Goal: Ask a question

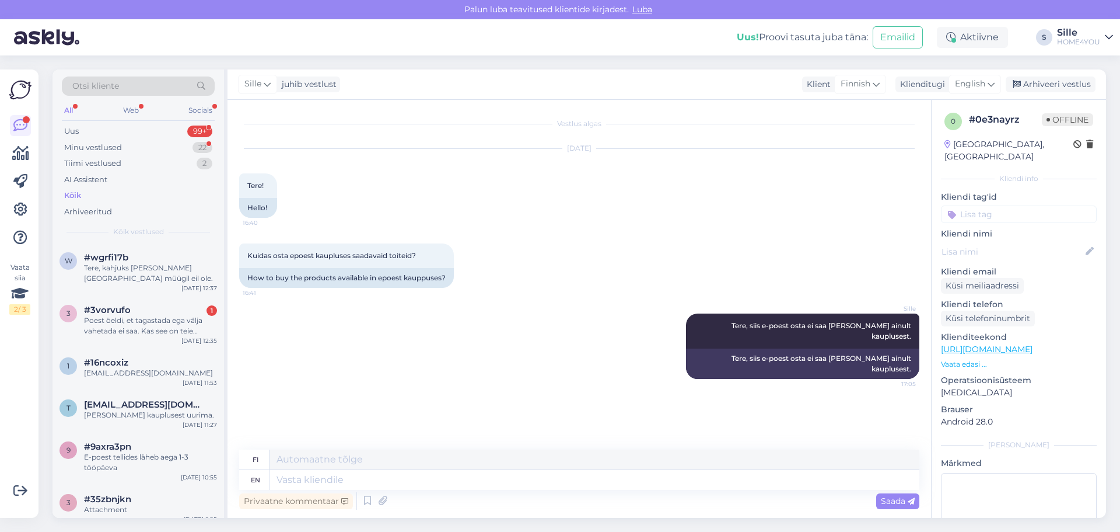
scroll to position [186, 0]
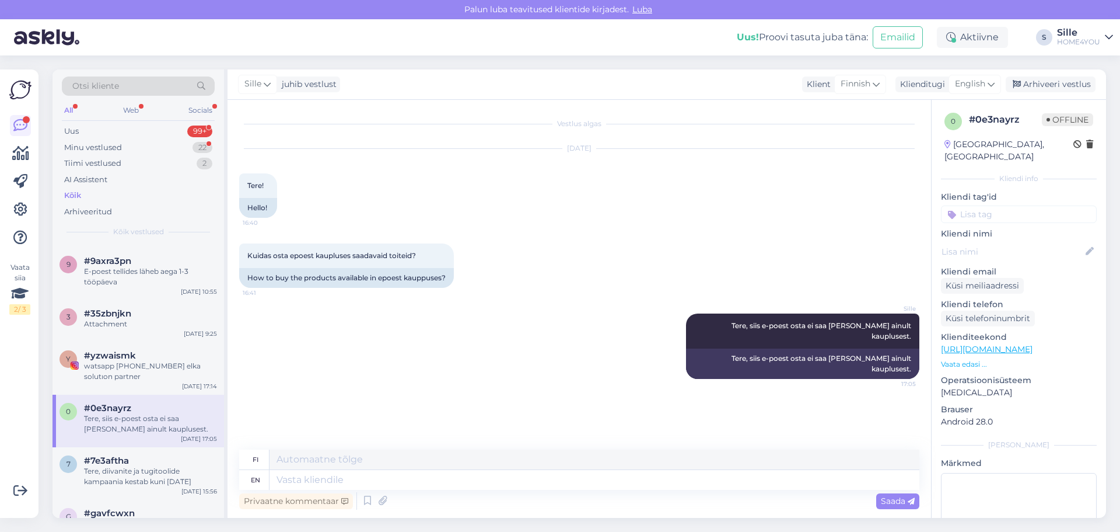
click at [77, 194] on div "Kõik" at bounding box center [72, 196] width 17 height 12
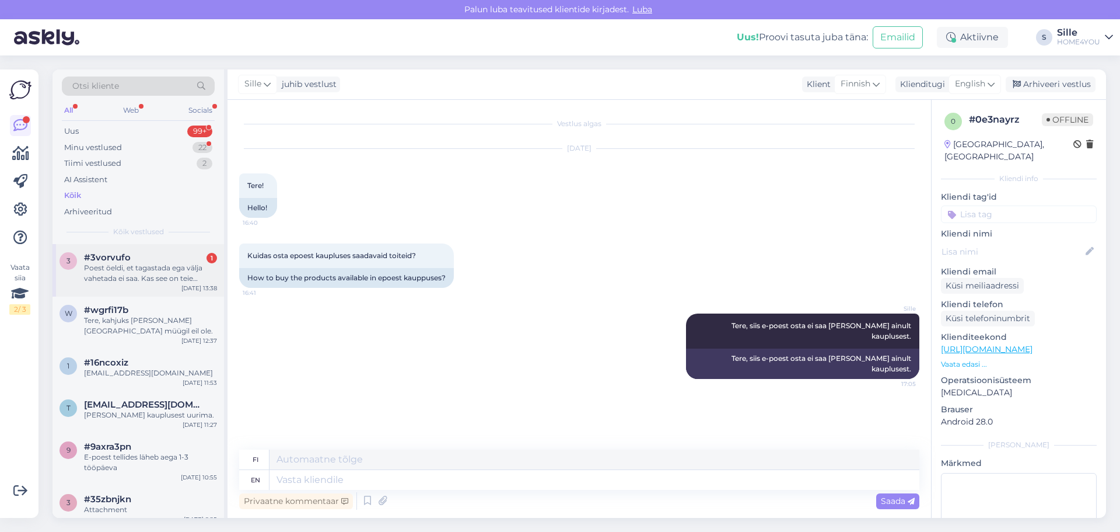
click at [135, 264] on div "Poest öeldi, et tagastada ega välja vahetada ei saa. Kas see on teie tavapärane…" at bounding box center [150, 273] width 133 height 21
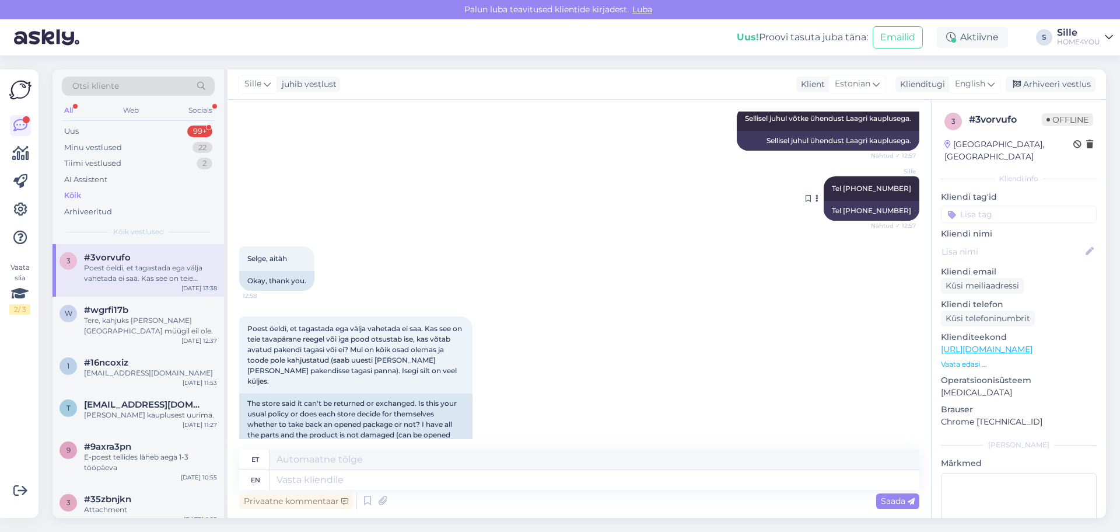
scroll to position [348, 0]
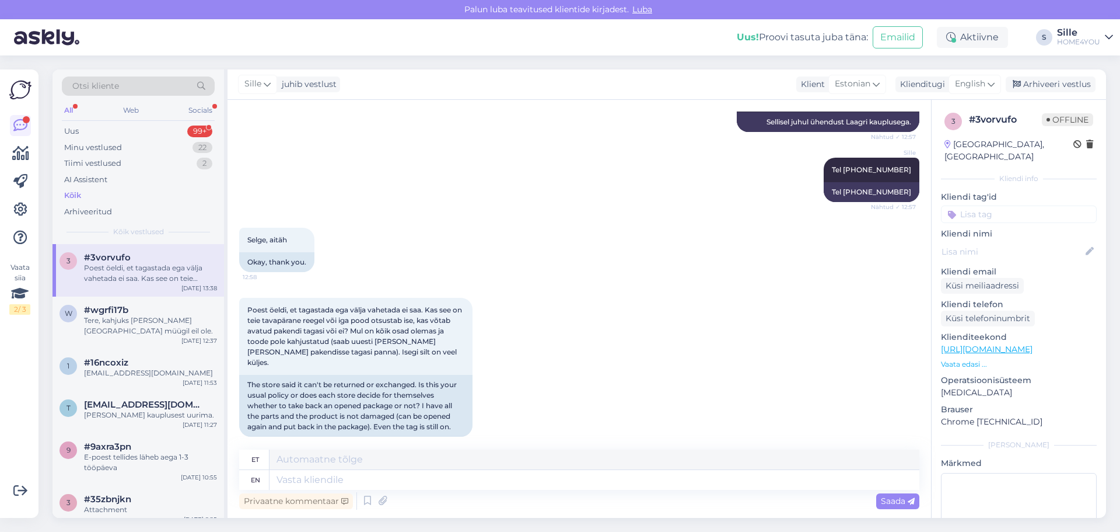
click at [528, 299] on div "Poest öeldi, et tagastada ega välja vahetada ei saa. Kas see on teie tavapärane…" at bounding box center [579, 367] width 680 height 165
click at [510, 436] on div "Poest öeldi, et tagastada ega välja vahetada ei saa. Kas see on teie tavapärane…" at bounding box center [579, 367] width 680 height 165
click at [404, 486] on textarea at bounding box center [595, 480] width 650 height 20
type textarea "K"
type textarea "E-poest"
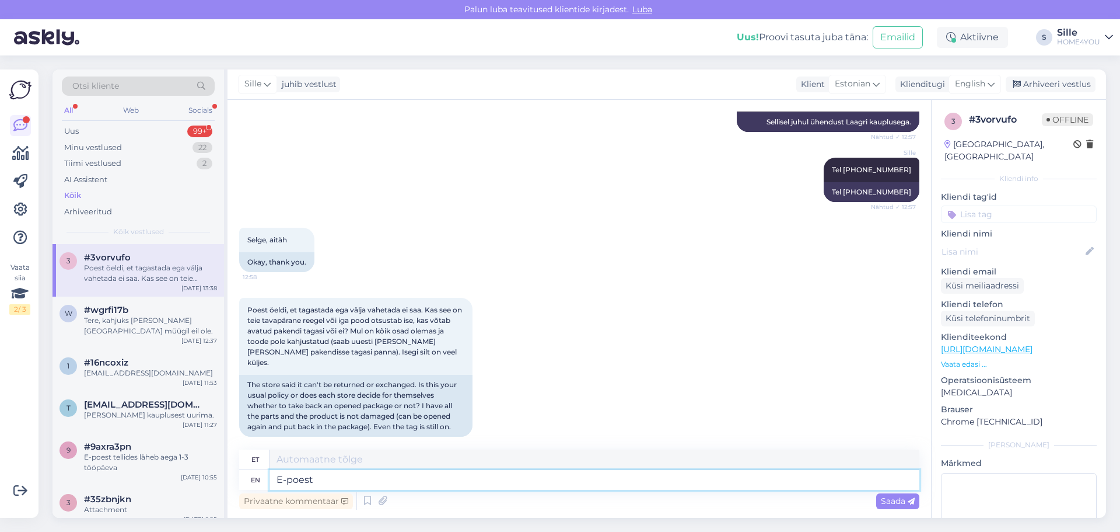
type textarea "E-luuletaja"
type textarea "E-poest os"
type textarea "E-poest ostetud ka"
type textarea "E-poest ostetud"
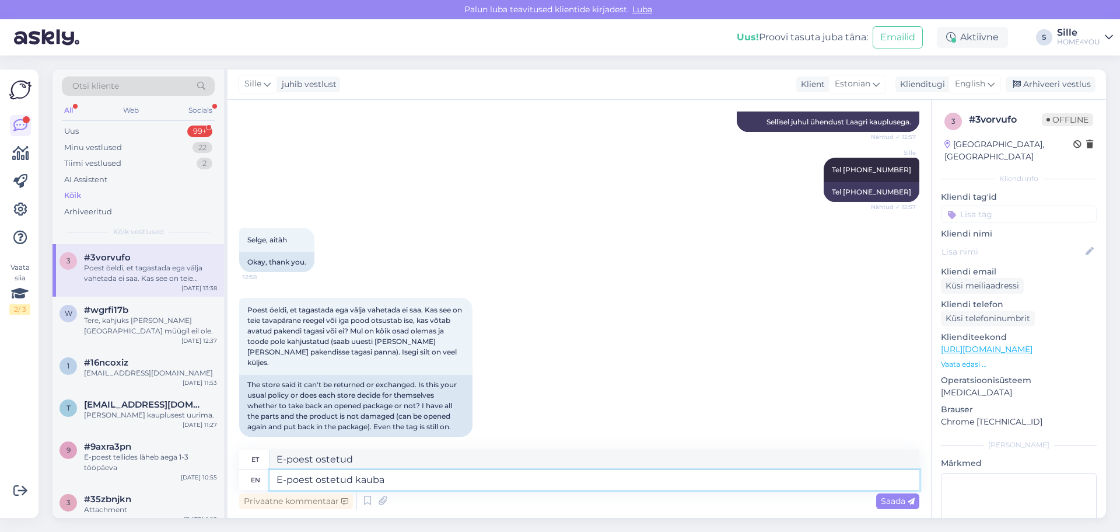
type textarea "E-poest ostetud kauba"
type textarea "E-poest ostetud kauba saate"
type textarea "E-poest ostetud kauba saate tagastada"
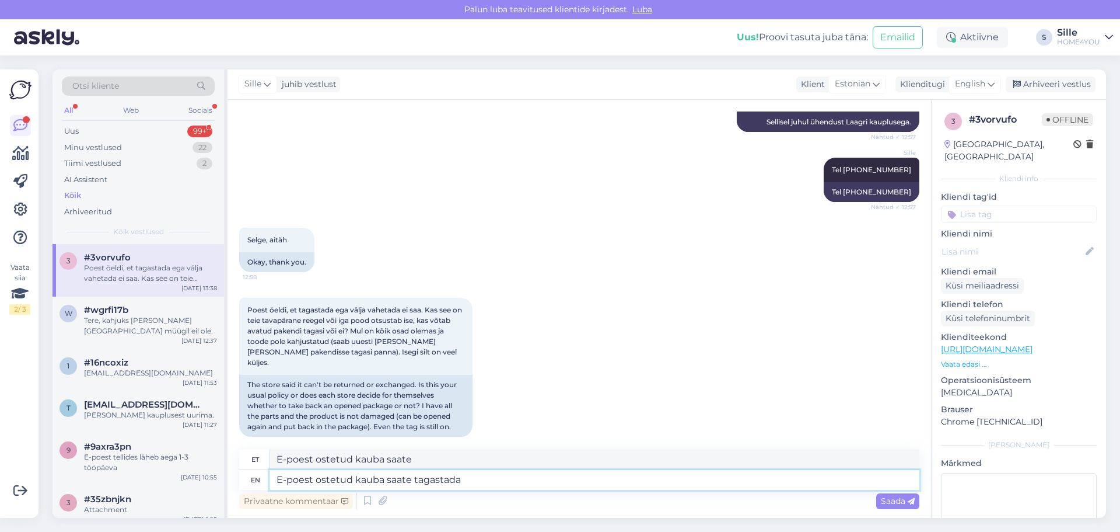
type textarea "E-poest ostetud kauba saate tagastada"
type textarea "E-poest ostetud kauba saate tagastada,"
type textarea "E-poest ostetud kauba saate tagastada, kauplusest"
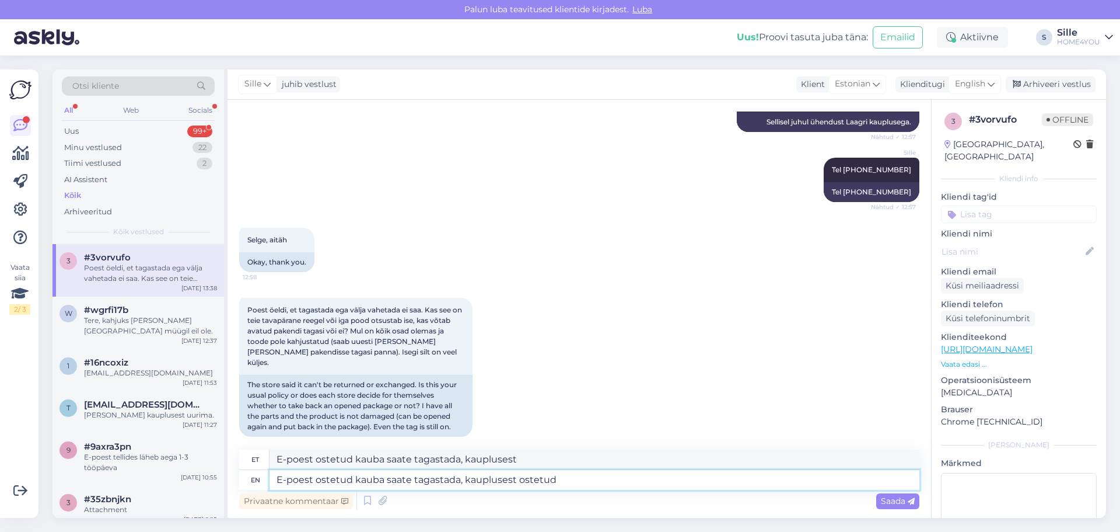
type textarea "E-poest ostetud kauba saate tagastada, kauplusest ostetud"
type textarea "E-poest ostetud kauba saate tagastada, kauplusest ostetud toote"
type textarea "E-poest ostetud kauba saate tagastada, kauplusest ostetud toote saate v"
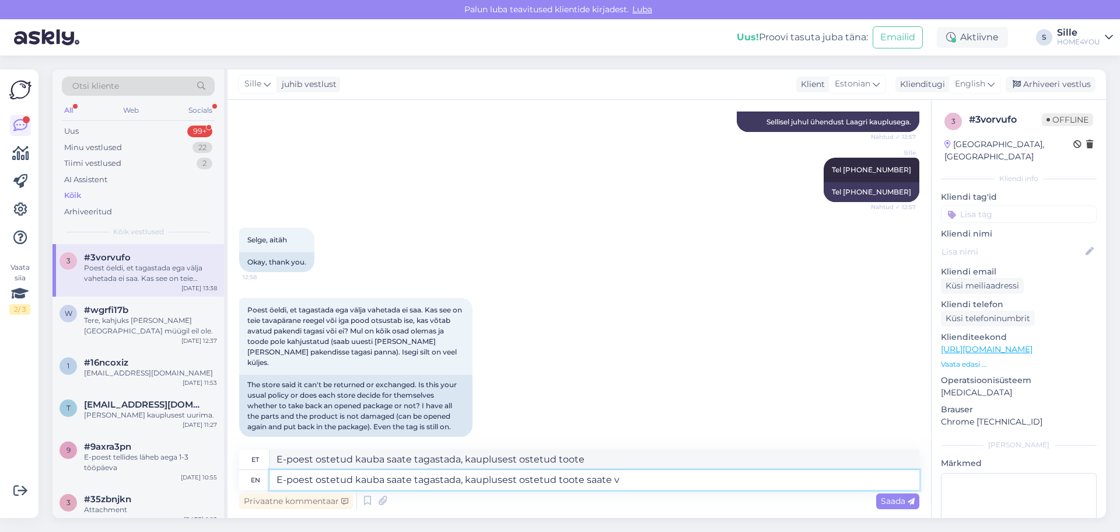
type textarea "E-poest ostetud kauba saate tagastada, kauplusest ostetud toote saate"
type textarea "E-poest ostetud kauba saate tagastada, kauplusest ostetud toote saate vahetada"
type textarea "E-poest ostetud kauba saate tagastada, kauplusest ostetud toote saate vahetada …"
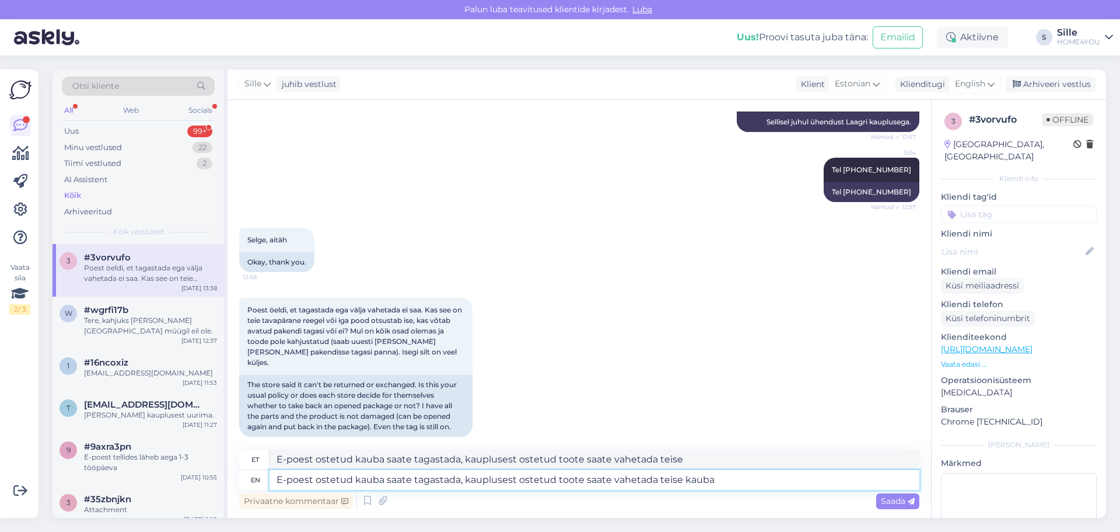
type textarea "E-poest ostetud kauba saate tagastada, kauplusest ostetud toote saate vahetada …"
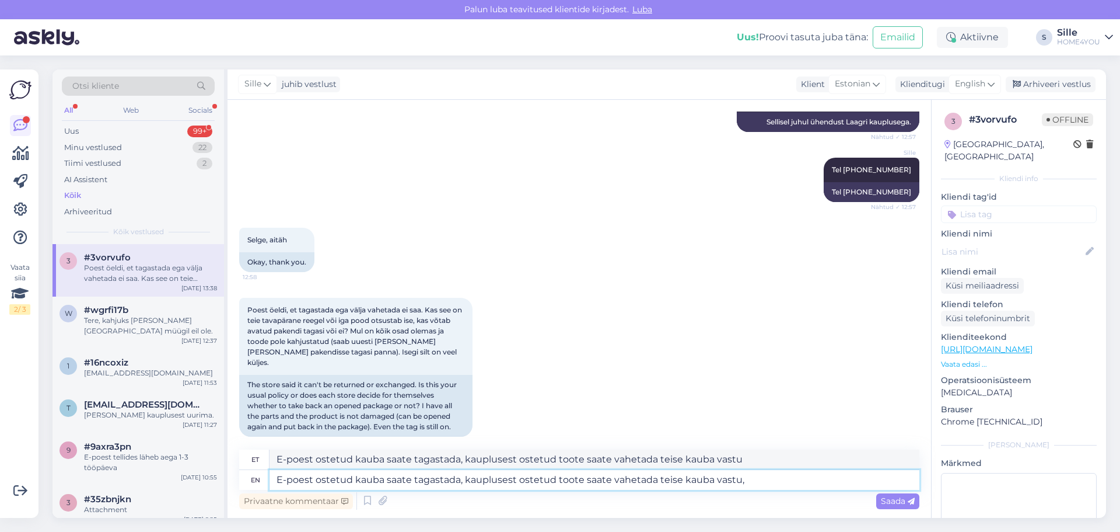
type textarea "E-poest ostetud kauba saate tagastada, kauplusest ostetud toote vahetada teise …"
type textarea "E-poest ostetud kauba saate tagastada, kauplusest ostetud toote saate vahetada …"
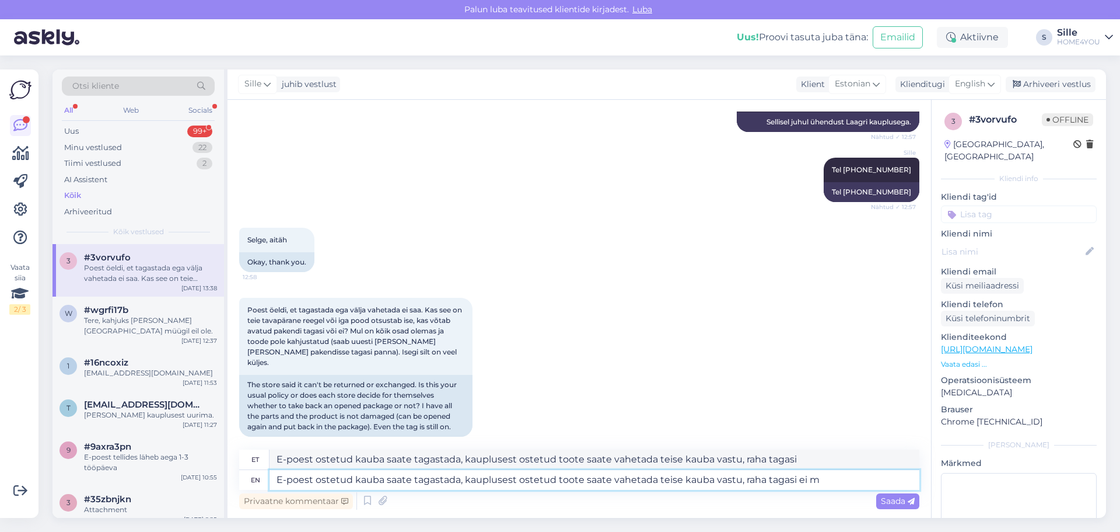
type textarea "E-poest ostetud kauba saate tagastada, kauplusest ostetud toote saate vahetada …"
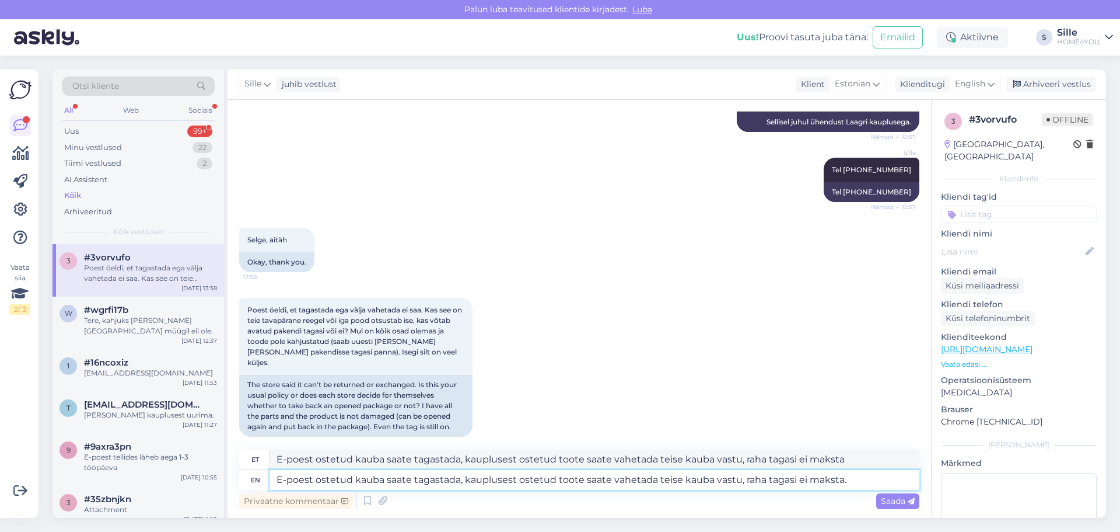
type textarea "E-poest ostetud kauba saate tagastada, kauplusest ostetud toote saate vahetada …"
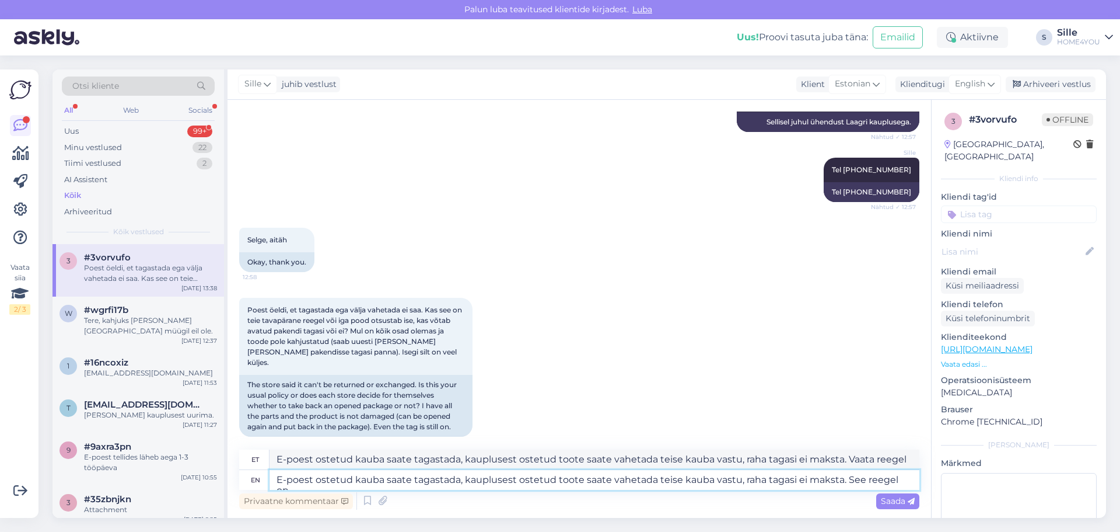
type textarea "E-poest ostetud kauba saate tagastada, kauplusest ostetud toote saate vahetada …"
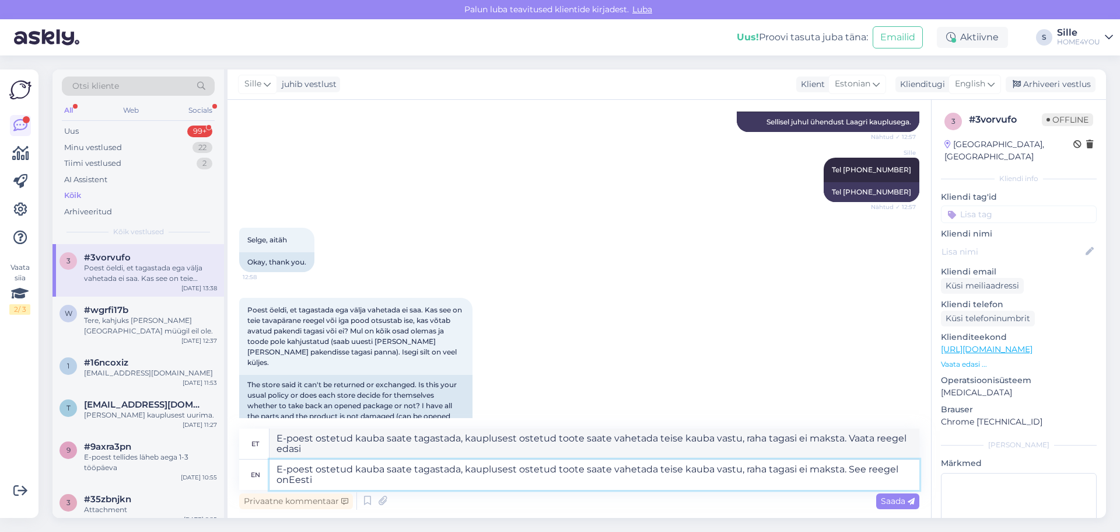
type textarea "E-poest ostetud kauba saate tagastada, kauplusest ostetud toote saate vahetada …"
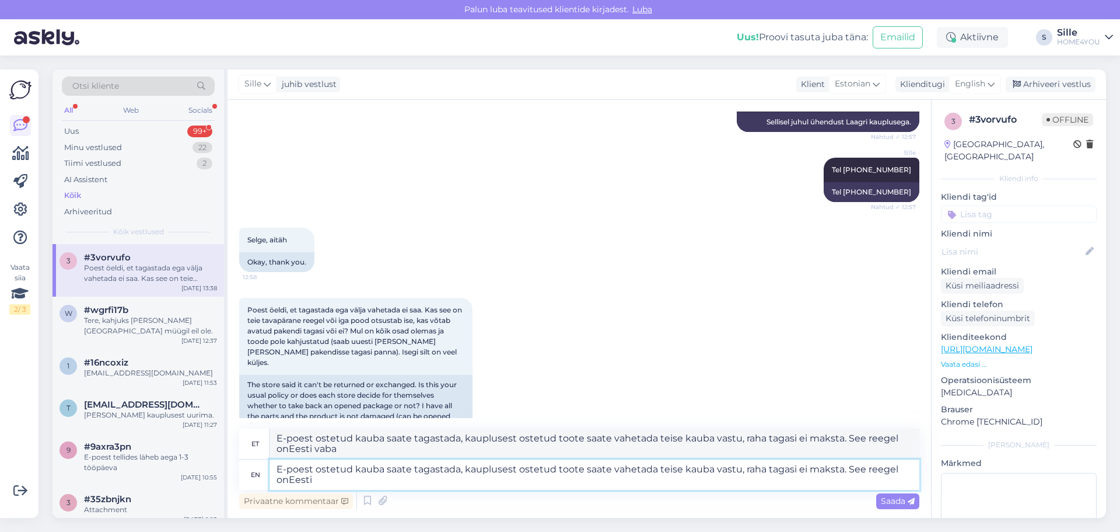
type textarea "E-poest ostetud kauba saate tagastada, kauplusest ostetud toote saate vahetada …"
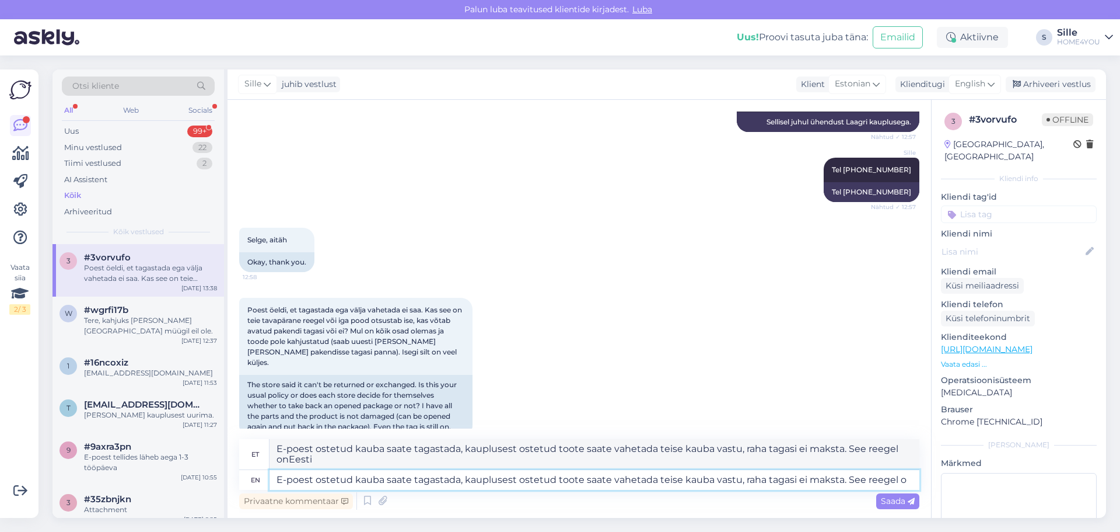
type textarea "E-poest ostetud kauba saate tagastada, kauplusest ostetud toote saate vahetada …"
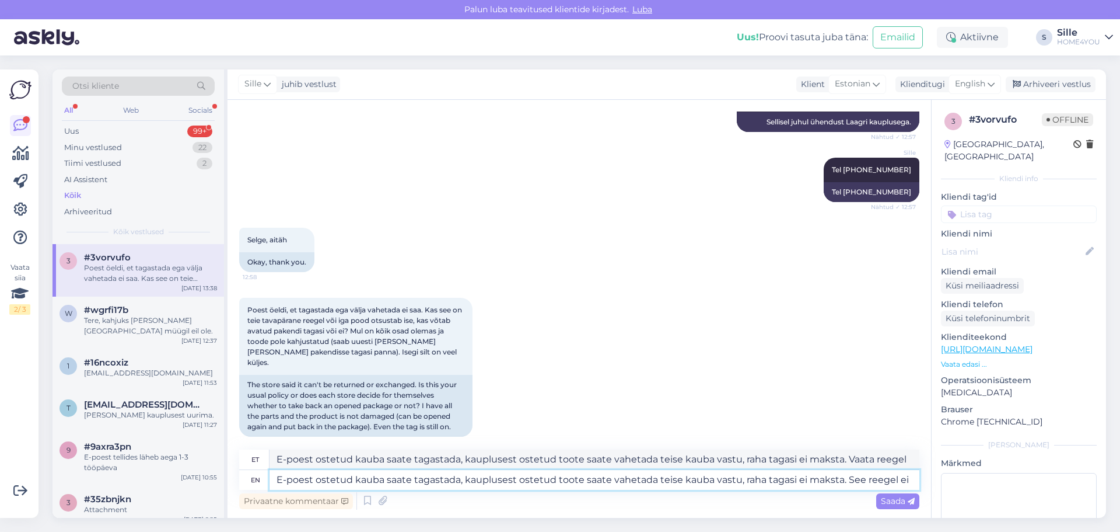
type textarea "E-poest ostetud kauba saate tagastada, kauplusest ostetud toote saate vahetada …"
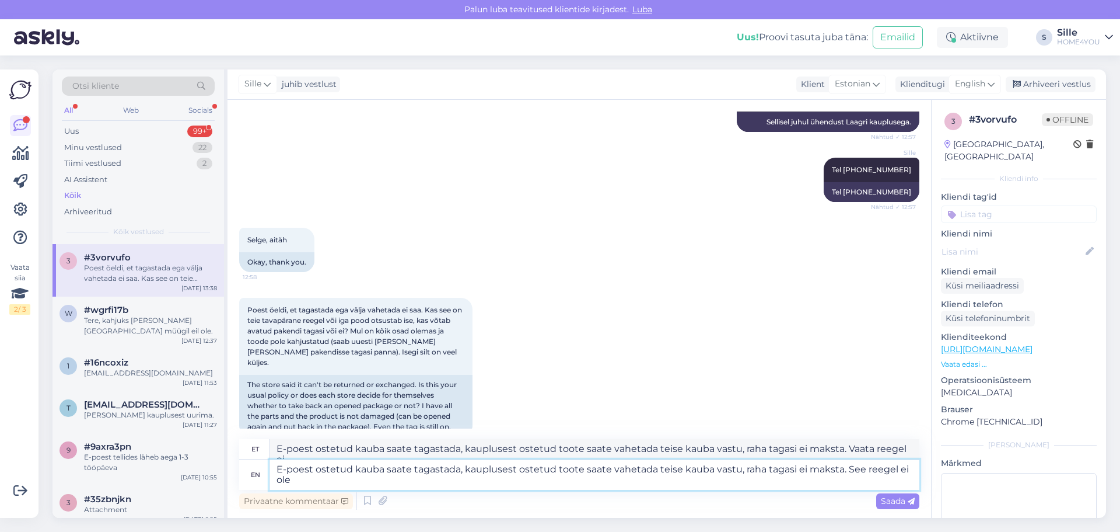
type textarea "E-poest ostetud kauba saate tagastada, kauplusest ostetud toote saate vahetada …"
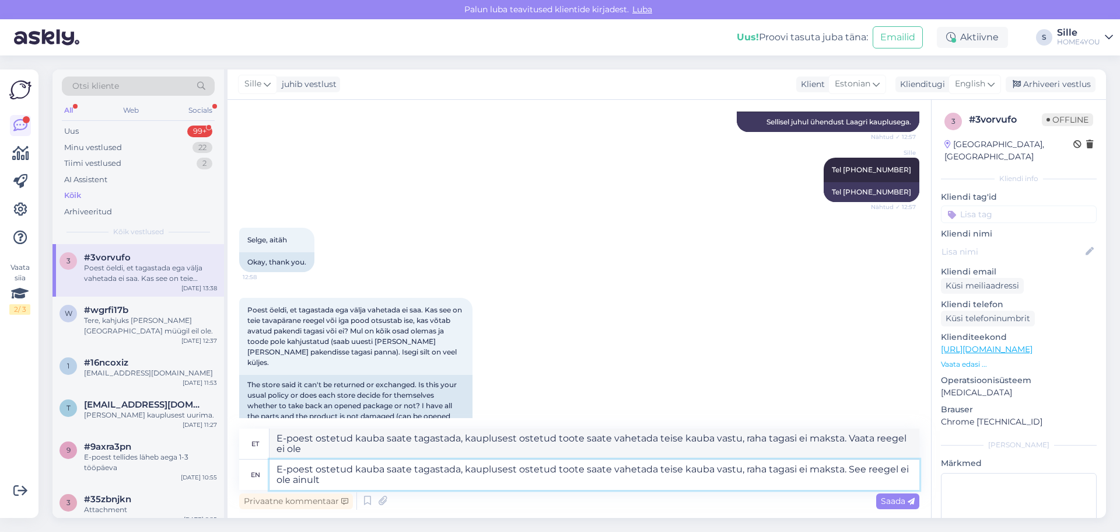
type textarea "E-poest ostetud kauba saate tagastada, kauplusest ostetud toote saate vahetada …"
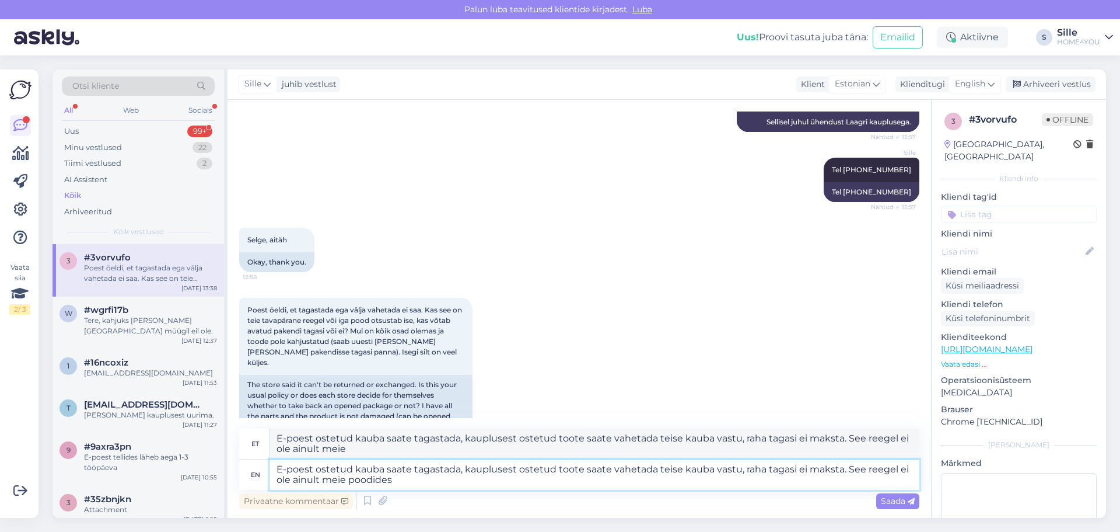
type textarea "E-poest ostetud kauba saate tagastada, kauplusest ostetud toote saate vahetada …"
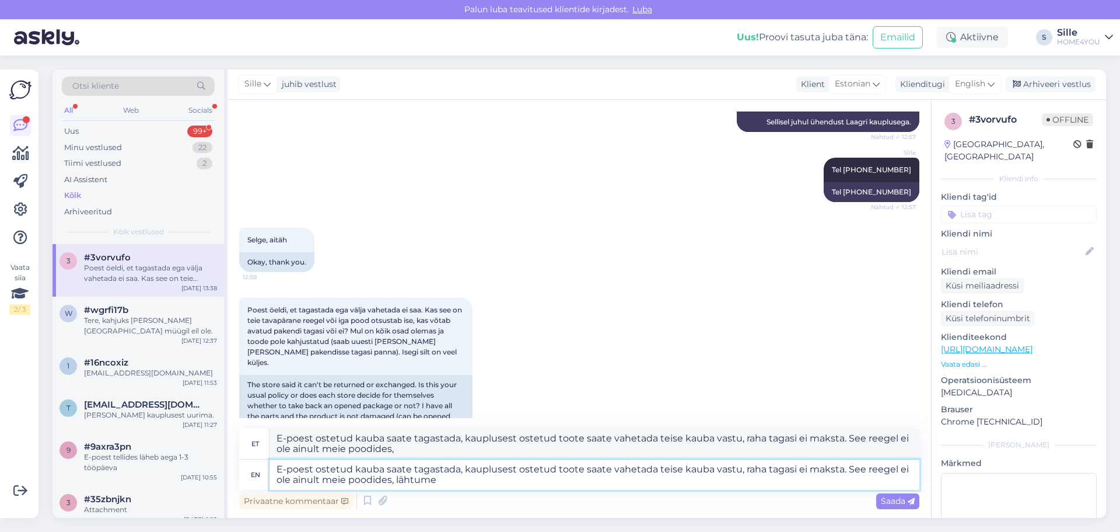
type textarea "E-poest ostetud kauba saate tagastada, kauplusest ostetud toote saate vahetada …"
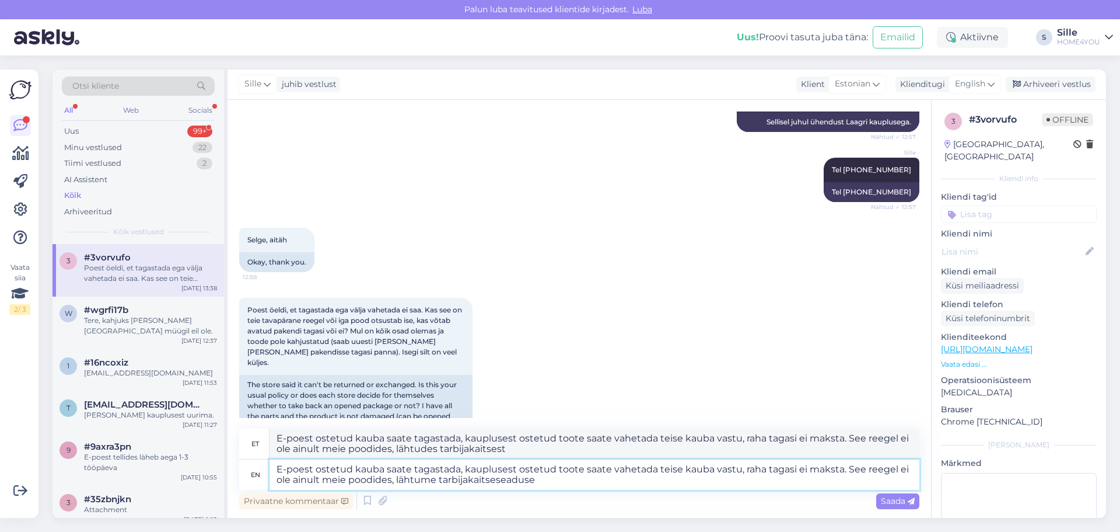
type textarea "E-poest ostetud kauba saate tagastada, kauplusest ostetud toote saate vahetada …"
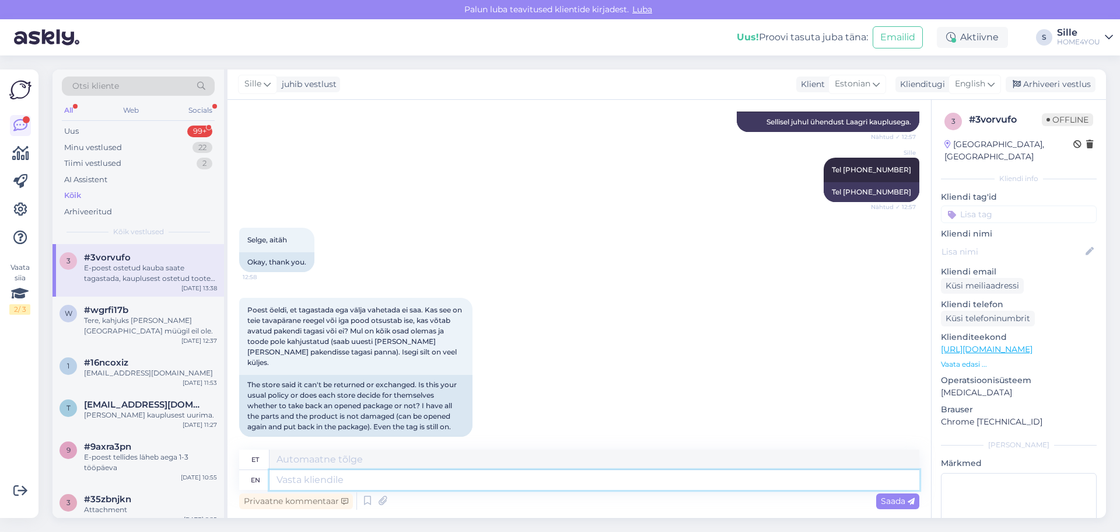
scroll to position [481, 0]
